Goal: Find specific page/section: Find specific page/section

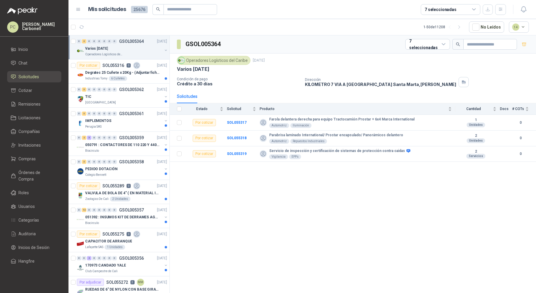
scroll to position [63, 0]
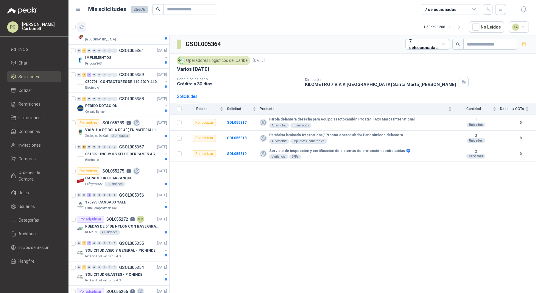
click at [82, 28] on icon "button" at bounding box center [81, 27] width 5 height 5
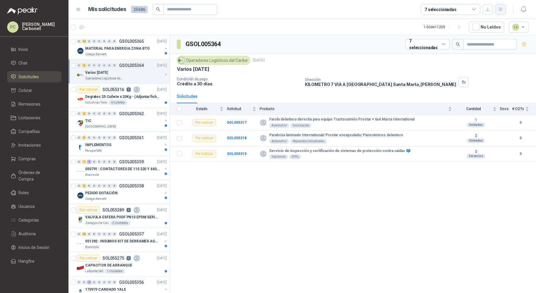
click at [500, 11] on icon "button" at bounding box center [500, 9] width 5 height 5
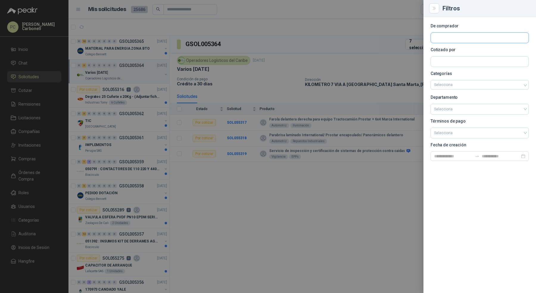
click at [480, 36] on input "text" at bounding box center [480, 38] width 98 height 10
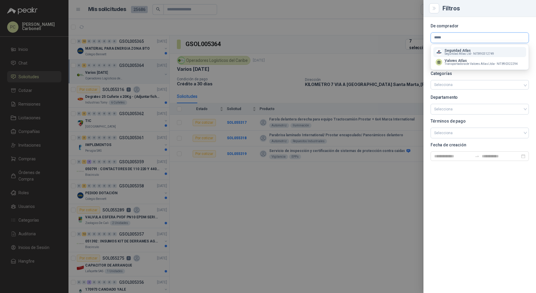
type input "*****"
click at [458, 54] on span "Seguridad Atlas Ltd -" at bounding box center [458, 53] width 27 height 3
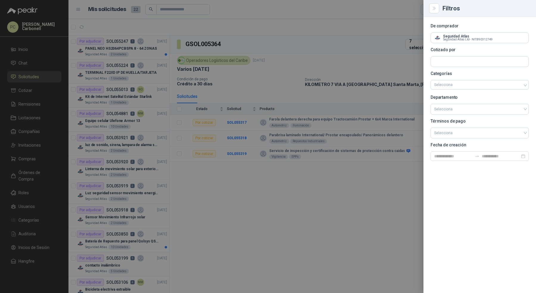
click at [182, 95] on div at bounding box center [268, 146] width 536 height 293
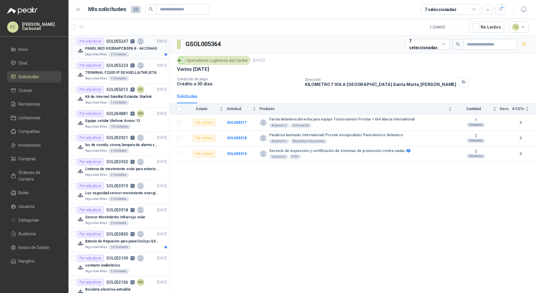
click at [143, 48] on p "PANEL NEO HS2064PCBSPA 8 - 64 ZONAS" at bounding box center [121, 49] width 72 height 6
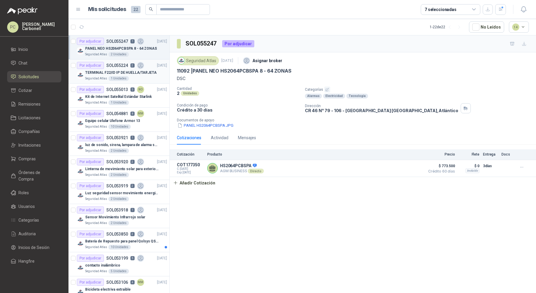
click at [147, 73] on p "TERMINAL F22/ID IP DE HUELLA/TARJETA" at bounding box center [120, 73] width 71 height 6
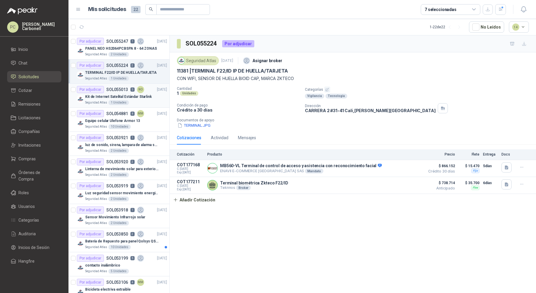
click at [153, 98] on div "Kit de Internet Satelital Estándar Starlink" at bounding box center [126, 96] width 82 height 7
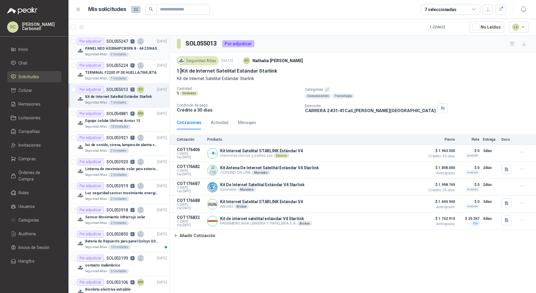
click at [153, 54] on div "Seguridad Atlas 2 Unidades" at bounding box center [126, 54] width 82 height 5
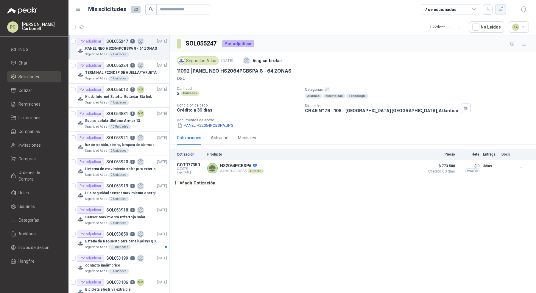
click at [504, 8] on button "button" at bounding box center [500, 9] width 11 height 11
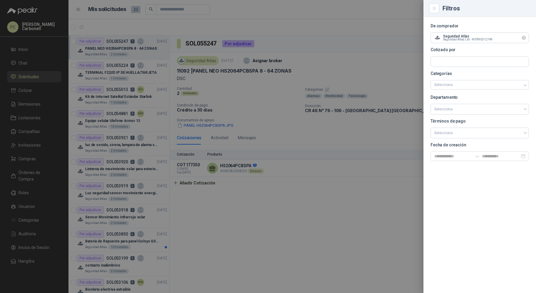
click at [525, 40] on icon "Limpiar" at bounding box center [523, 37] width 5 height 5
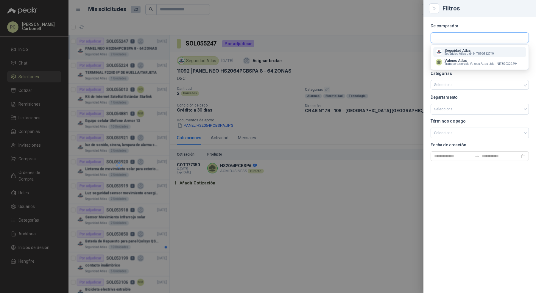
click at [506, 39] on input "text" at bounding box center [480, 38] width 98 height 10
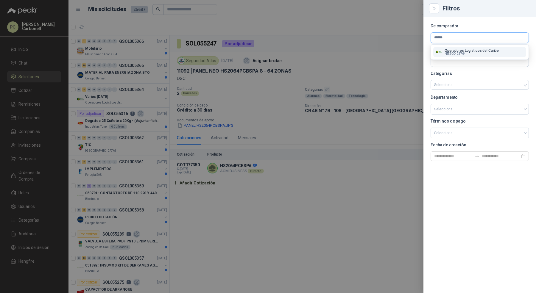
type input "******"
click at [477, 54] on p "NIT : 900425764" at bounding box center [472, 53] width 54 height 3
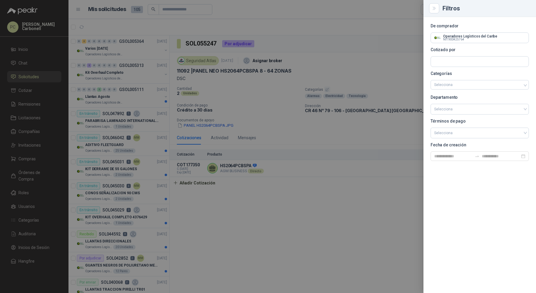
click at [146, 71] on div at bounding box center [268, 146] width 536 height 293
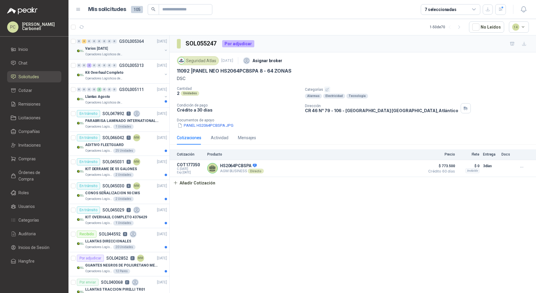
click at [163, 51] on button "button" at bounding box center [165, 50] width 5 height 5
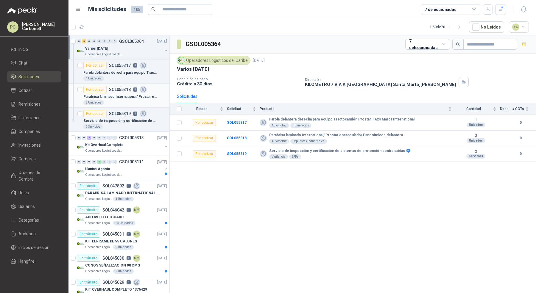
click at [141, 99] on p "Parabrisa laminado International/ Prostar encapsulado/ Panorámicos delantero" at bounding box center [120, 97] width 74 height 6
